Goal: Find specific page/section

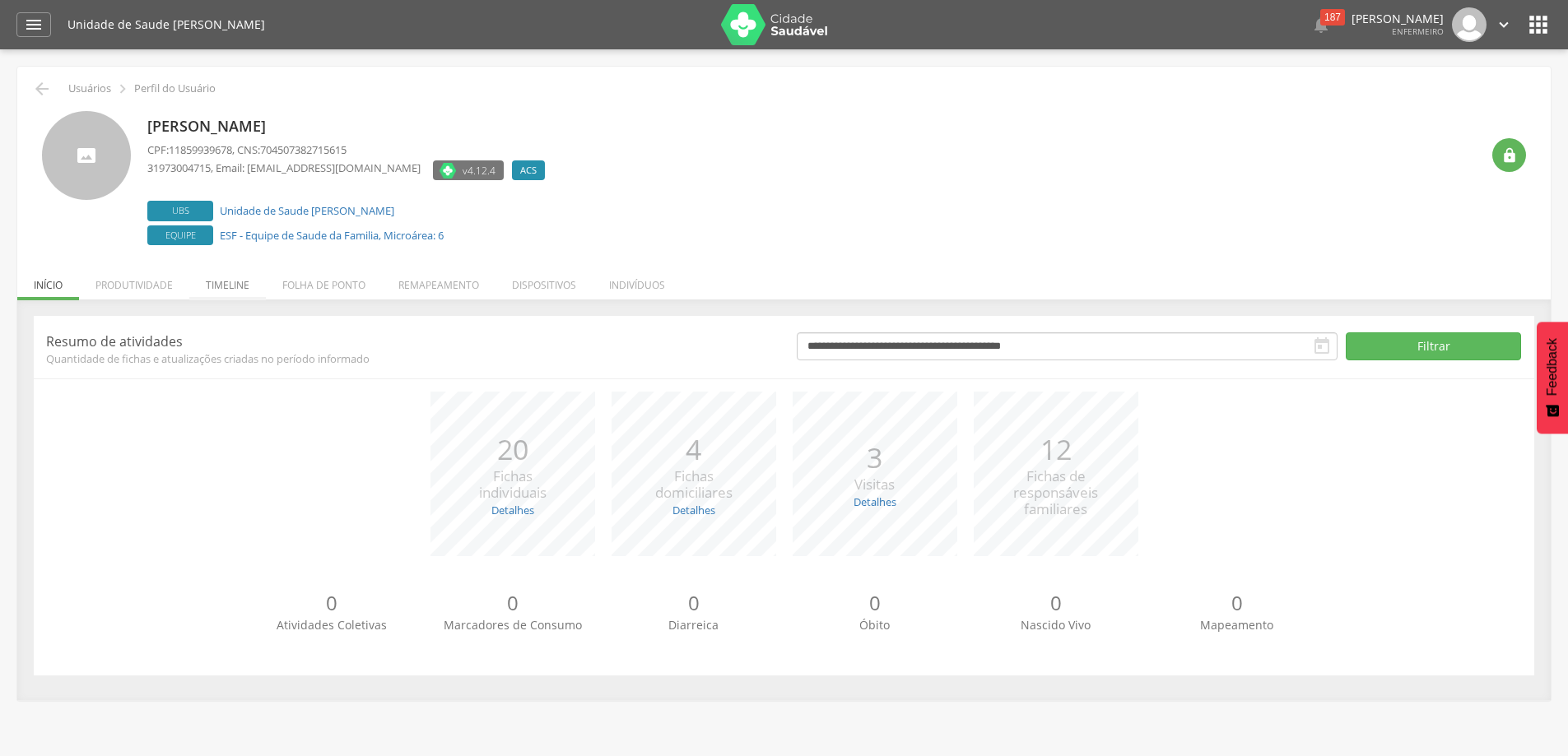
click at [227, 282] on li "Timeline" at bounding box center [227, 280] width 76 height 39
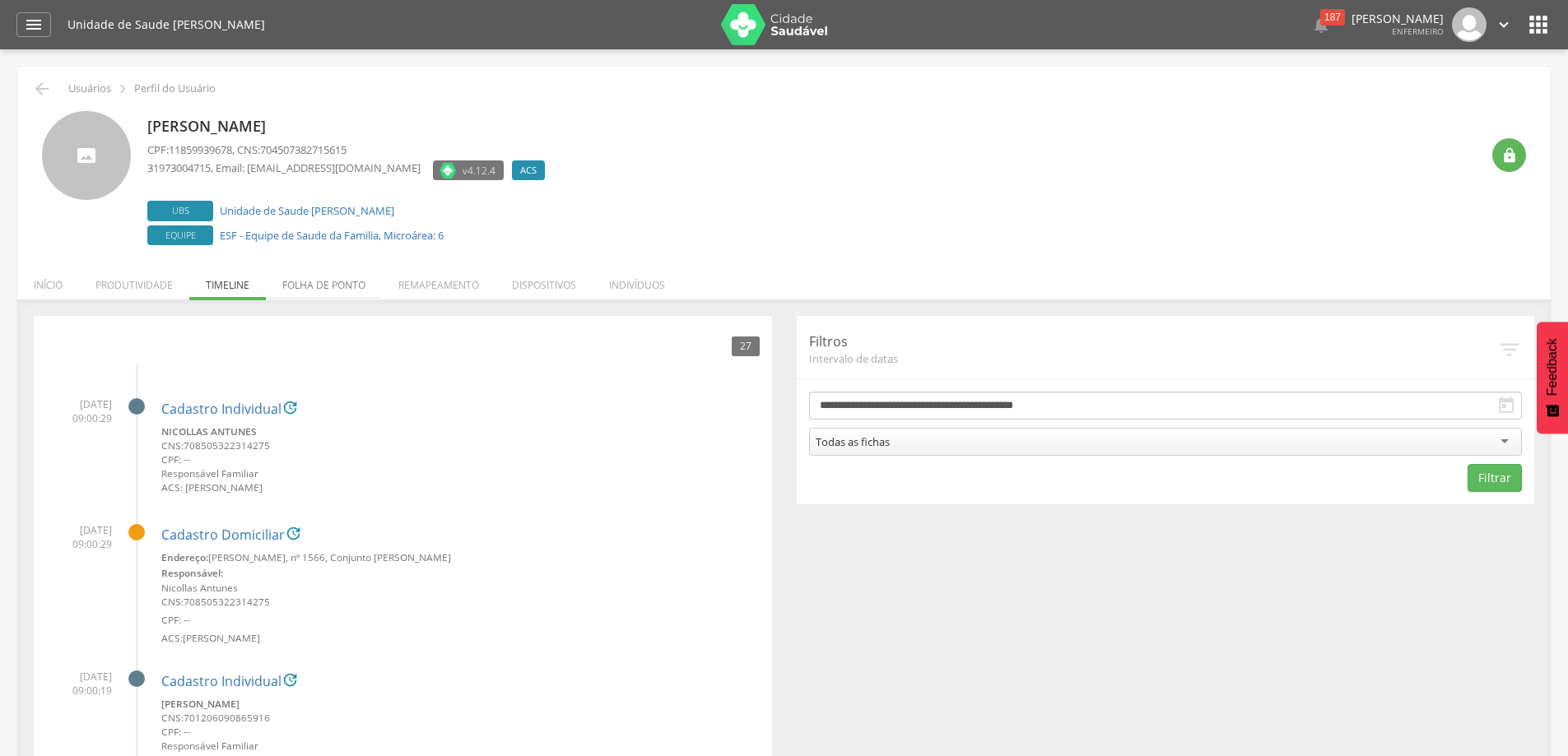
click at [330, 281] on li "Folha de ponto" at bounding box center [323, 280] width 116 height 39
